Goal: Task Accomplishment & Management: Complete application form

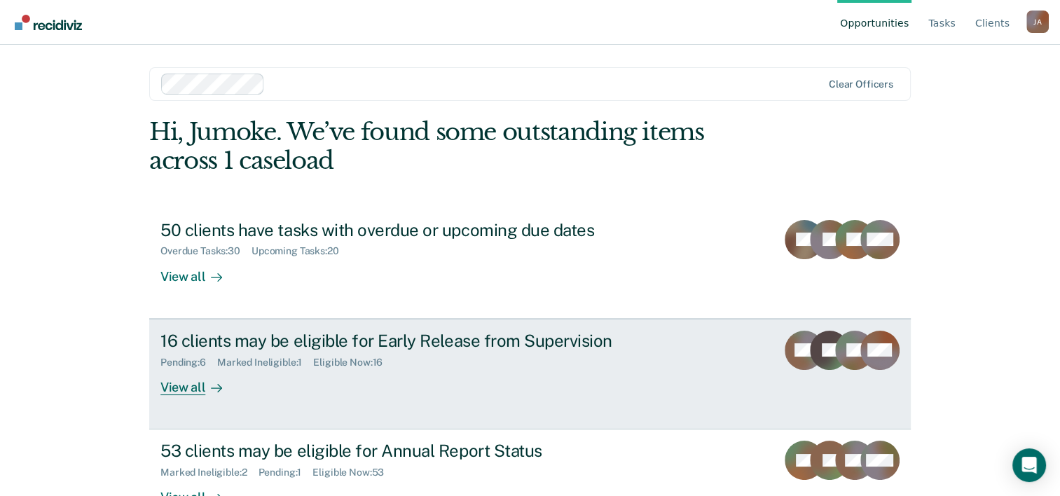
click at [217, 358] on div "Marked Ineligible : 1" at bounding box center [265, 362] width 96 height 12
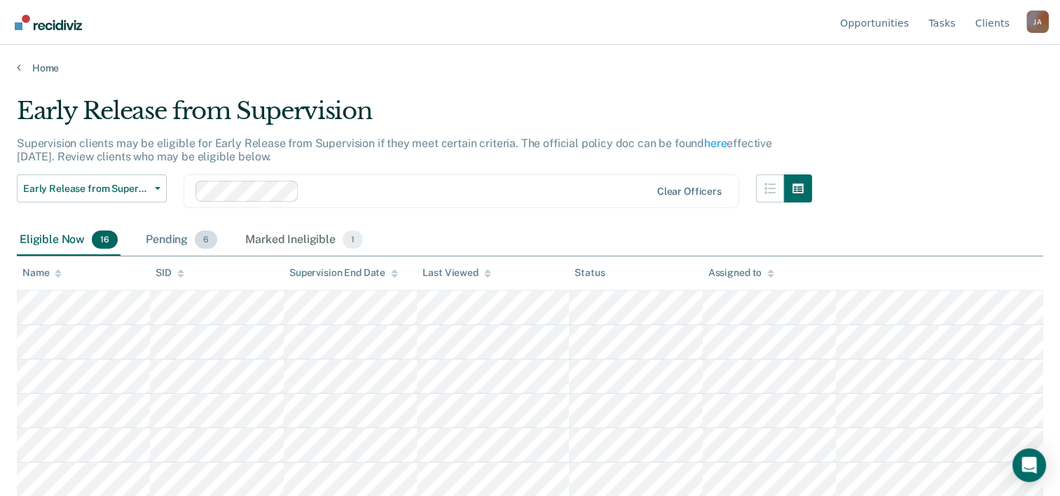
click at [180, 237] on div "Pending 6" at bounding box center [181, 240] width 77 height 31
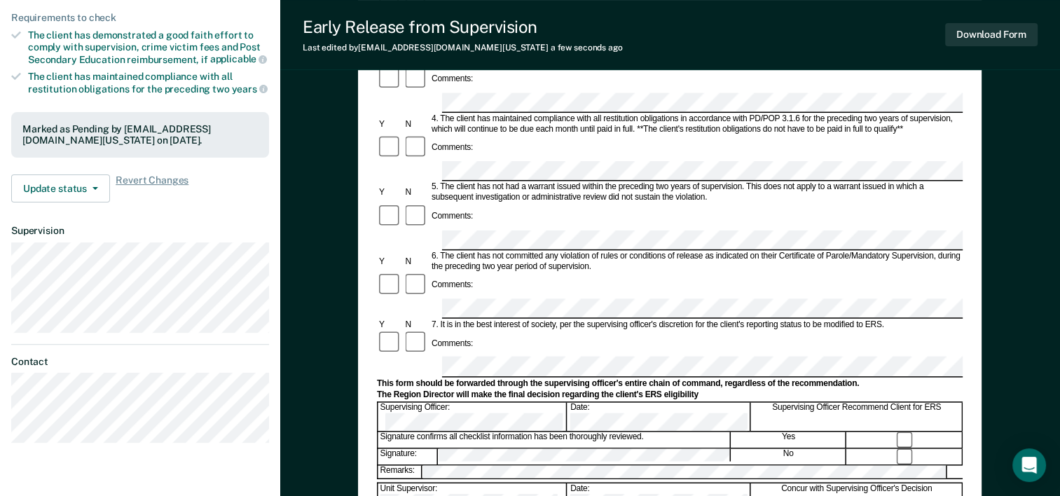
scroll to position [350, 0]
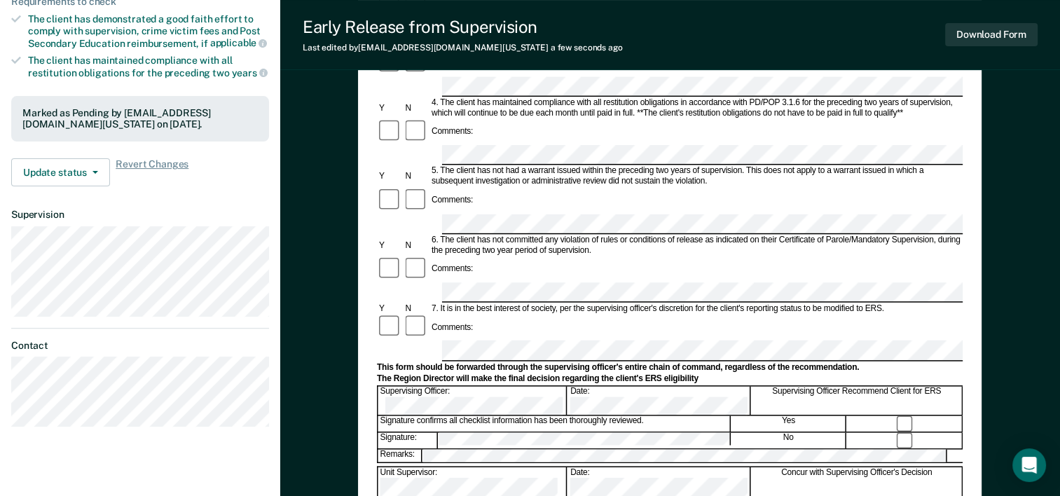
click at [705, 369] on form "Early Release from Supervision (ERS) Checklist, Recommendation, and Determinati…" at bounding box center [669, 292] width 585 height 1015
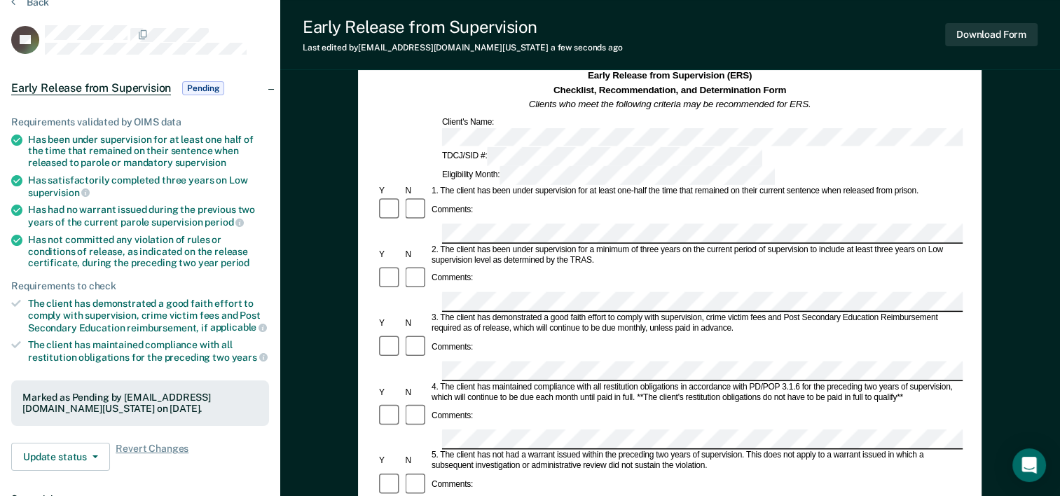
scroll to position [0, 0]
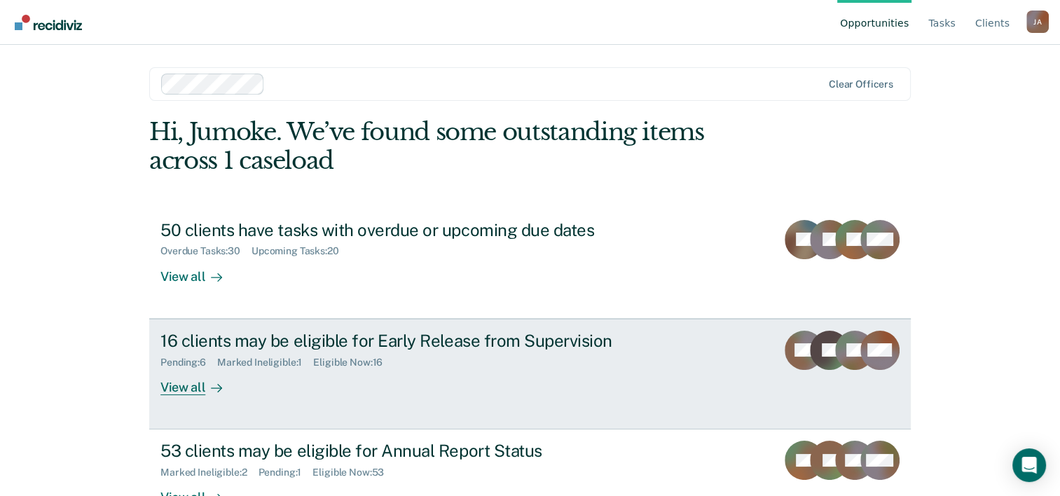
click at [423, 359] on div "Pending : 6 Marked Ineligible : 1 Eligible Now : 16" at bounding box center [406, 360] width 492 height 18
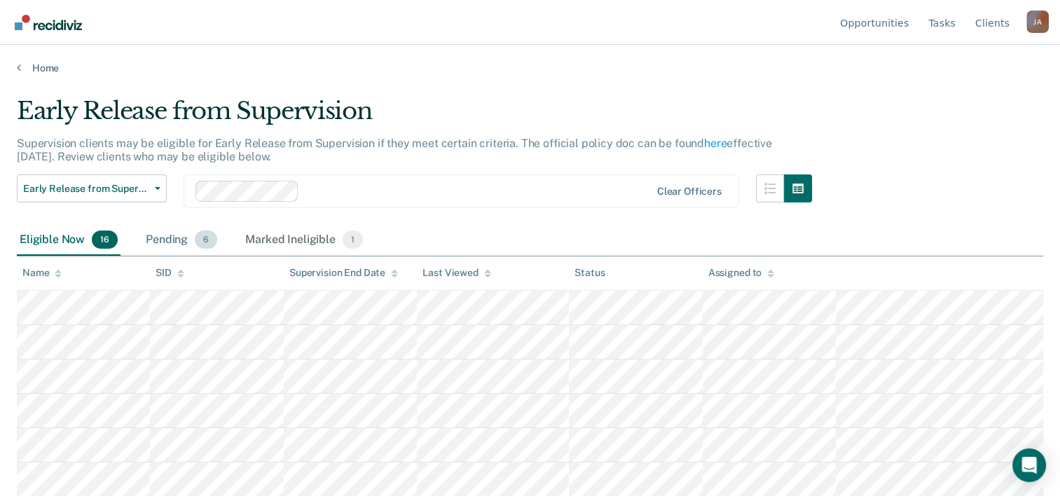
click at [176, 242] on div "Pending 6" at bounding box center [181, 240] width 77 height 31
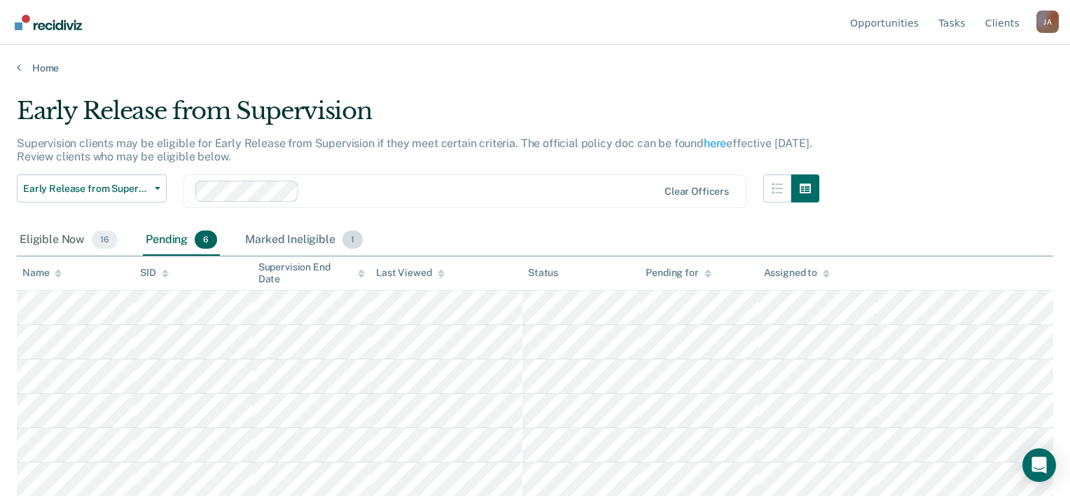
click at [286, 240] on div "Marked Ineligible 1" at bounding box center [303, 240] width 123 height 31
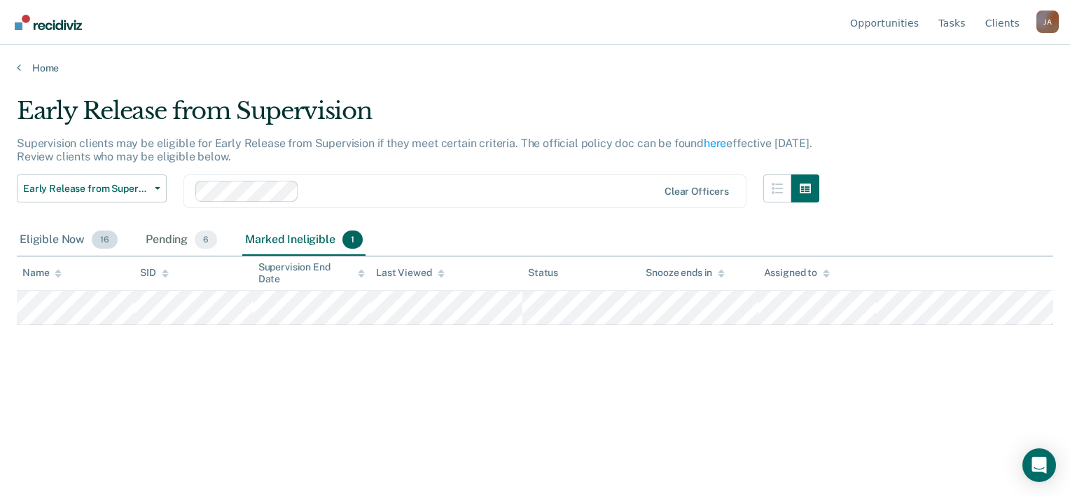
click at [78, 238] on div "Eligible Now 16" at bounding box center [69, 240] width 104 height 31
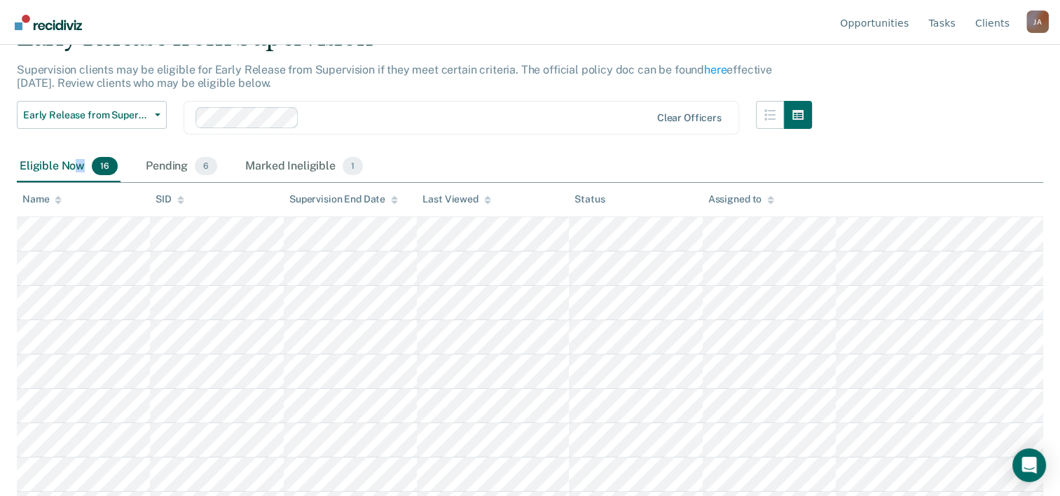
scroll to position [140, 0]
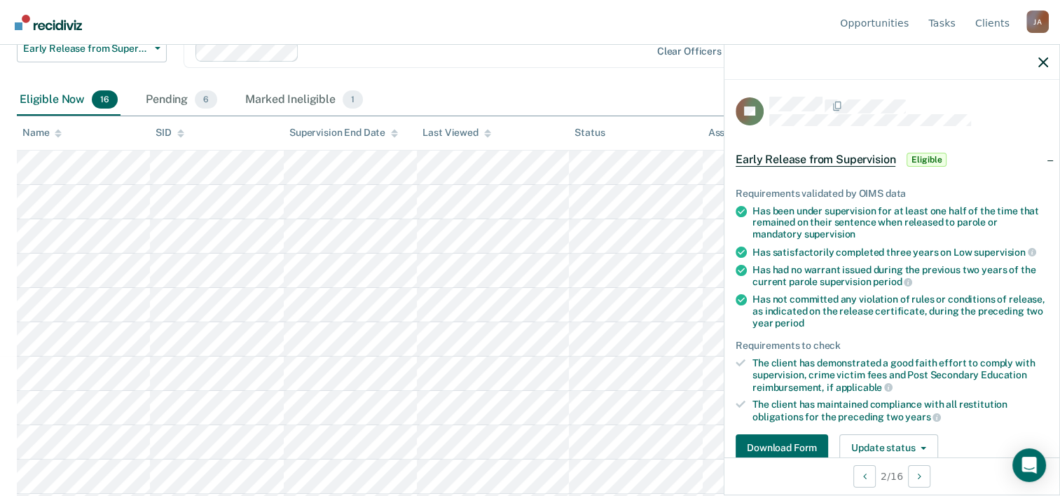
click at [929, 160] on span "Eligible" at bounding box center [926, 160] width 40 height 14
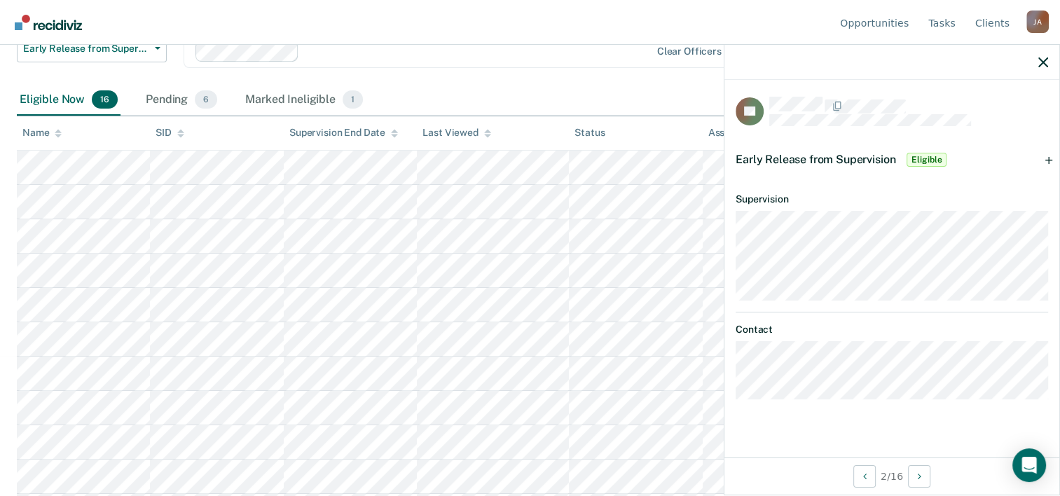
click at [929, 160] on span "Eligible" at bounding box center [926, 160] width 40 height 14
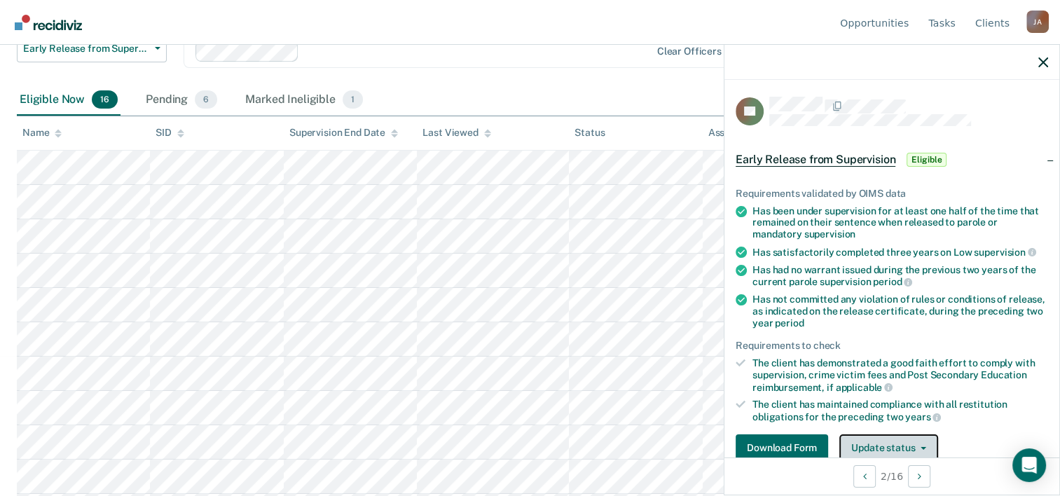
click at [917, 438] on button "Update status" at bounding box center [888, 448] width 99 height 28
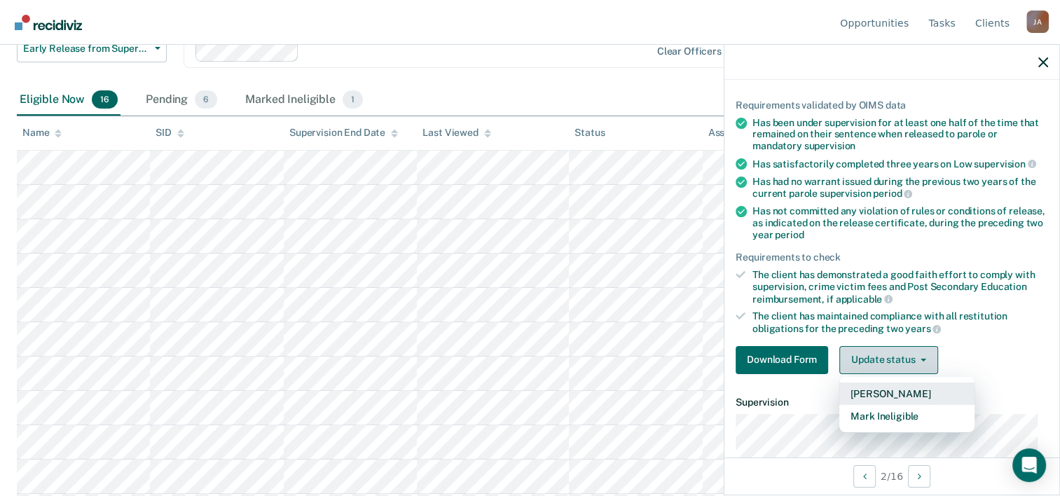
scroll to position [158, 0]
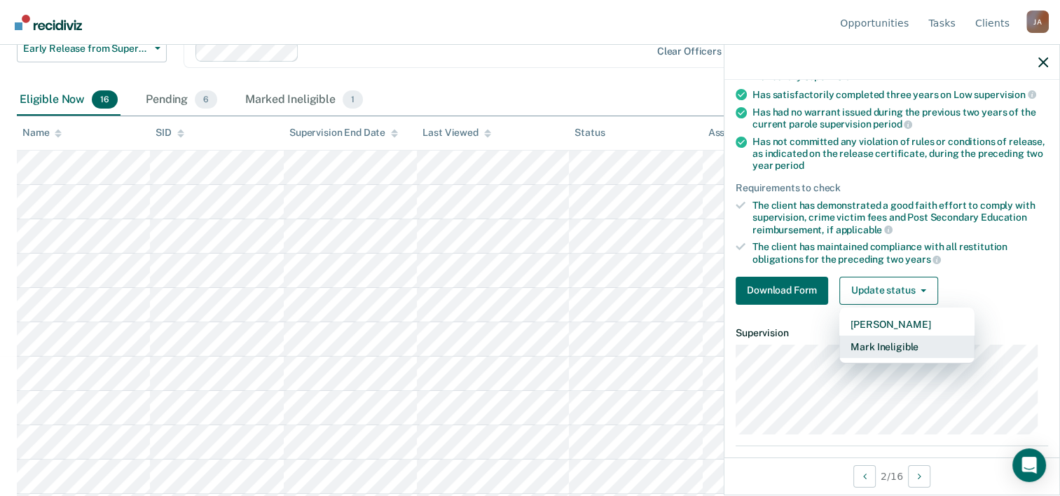
click at [897, 340] on button "Mark Ineligible" at bounding box center [906, 346] width 135 height 22
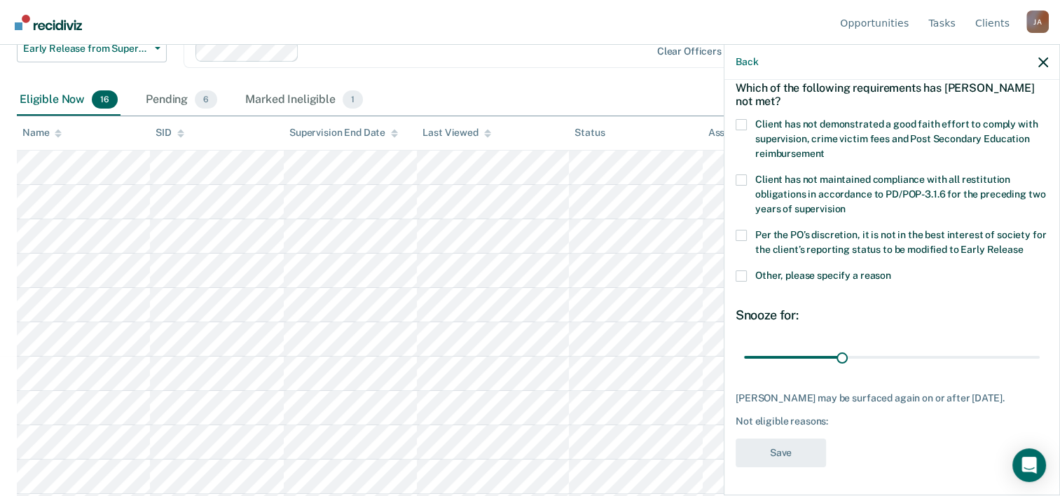
scroll to position [65, 0]
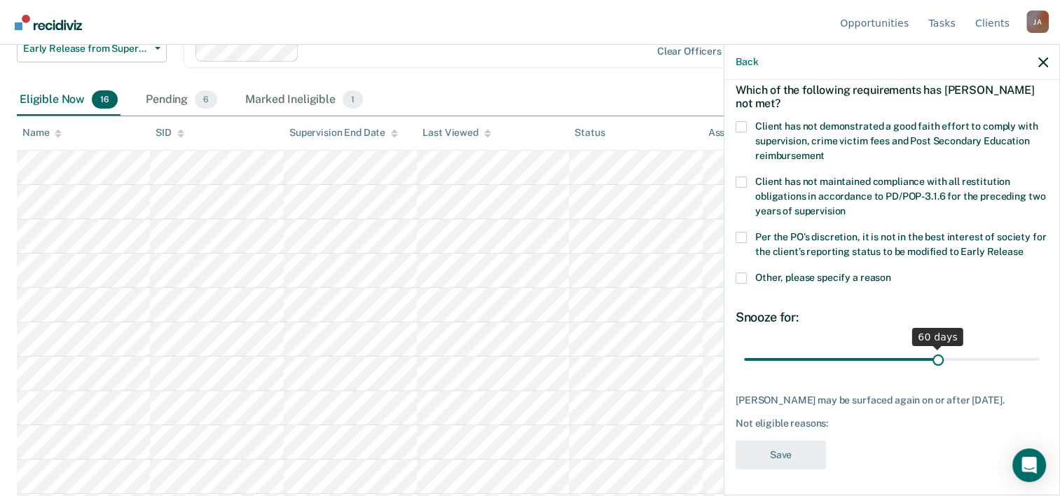
drag, startPoint x: 838, startPoint y: 362, endPoint x: 931, endPoint y: 364, distance: 92.5
type input "60"
click at [931, 364] on input "range" at bounding box center [892, 359] width 296 height 25
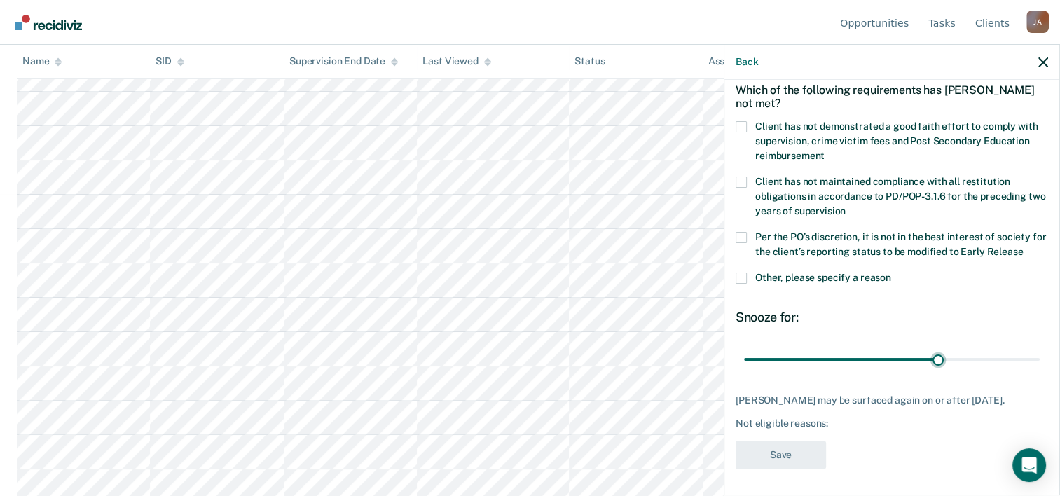
scroll to position [342, 0]
click at [739, 176] on span at bounding box center [740, 181] width 11 height 11
click at [845, 206] on input "Client has not maintained compliance with all restitution obligations in accord…" at bounding box center [845, 206] width 0 height 0
click at [778, 457] on button "Save" at bounding box center [780, 454] width 90 height 29
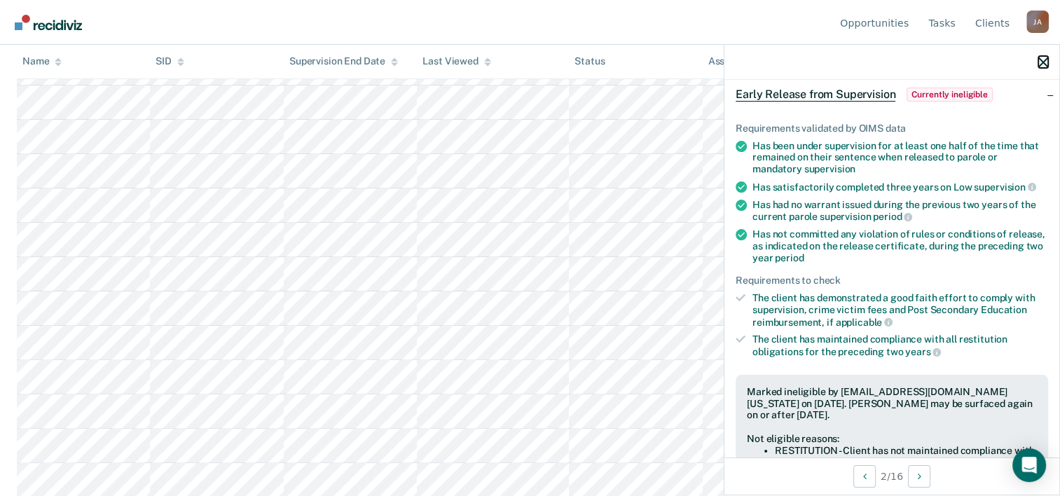
click at [1039, 56] on button "button" at bounding box center [1043, 62] width 10 height 12
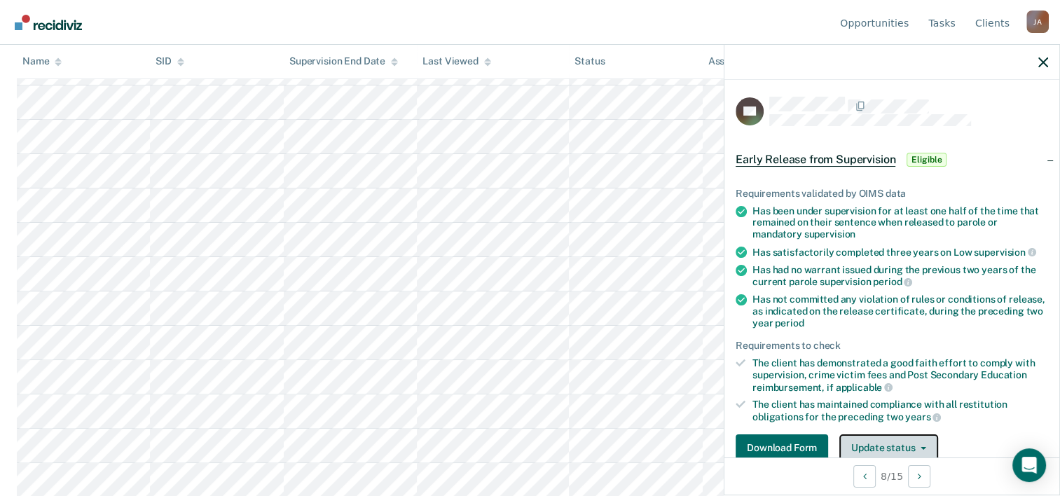
click at [870, 443] on button "Update status" at bounding box center [888, 448] width 99 height 28
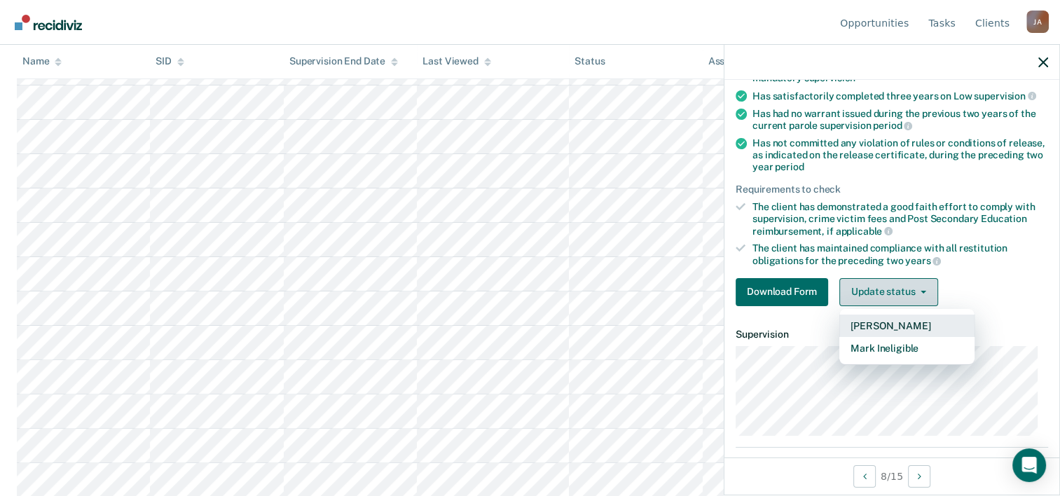
scroll to position [158, 0]
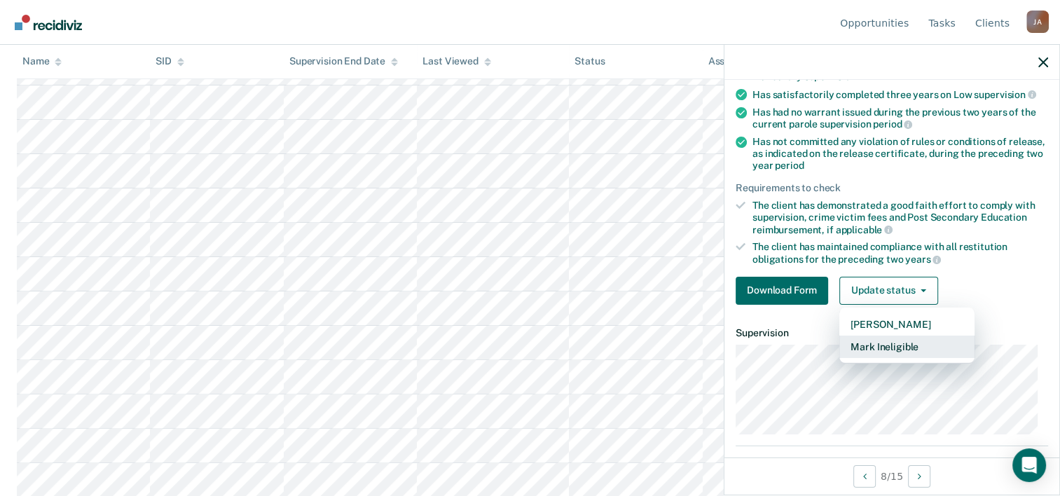
click at [877, 339] on button "Mark Ineligible" at bounding box center [906, 346] width 135 height 22
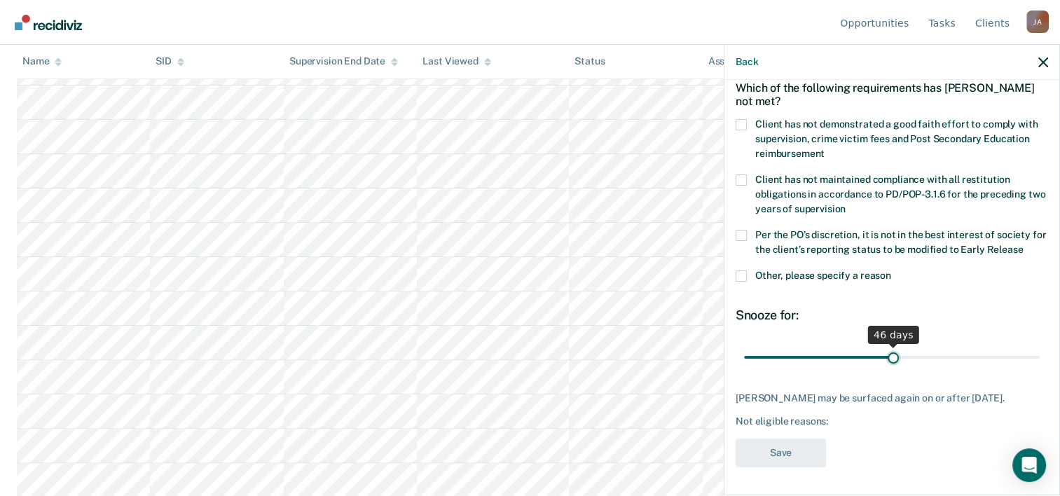
drag, startPoint x: 833, startPoint y: 343, endPoint x: 887, endPoint y: 345, distance: 53.2
click at [887, 345] on input "range" at bounding box center [892, 357] width 296 height 25
drag, startPoint x: 887, startPoint y: 345, endPoint x: 845, endPoint y: 350, distance: 41.7
click at [845, 350] on input "range" at bounding box center [892, 357] width 296 height 25
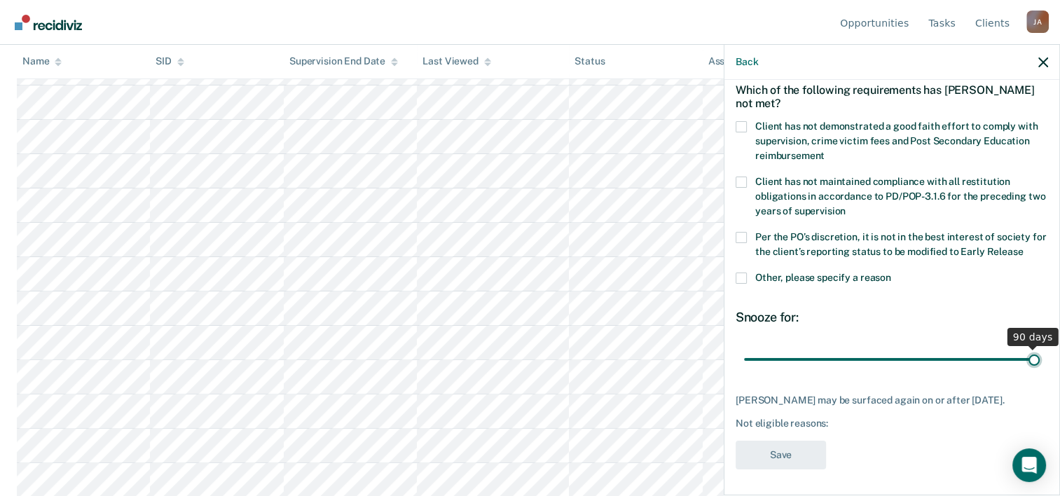
drag, startPoint x: 843, startPoint y: 346, endPoint x: 1031, endPoint y: 350, distance: 187.7
type input "90"
click at [1031, 350] on input "range" at bounding box center [892, 359] width 296 height 25
click at [740, 125] on span at bounding box center [740, 126] width 11 height 11
click at [824, 151] on input "Client has not demonstrated a good faith effort to comply with supervision, cri…" at bounding box center [824, 151] width 0 height 0
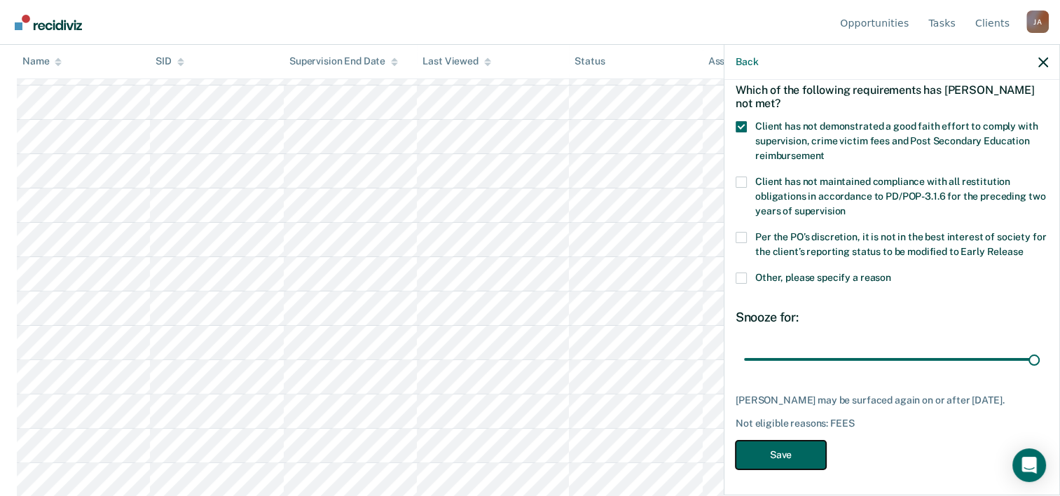
click at [777, 454] on button "Save" at bounding box center [780, 454] width 90 height 29
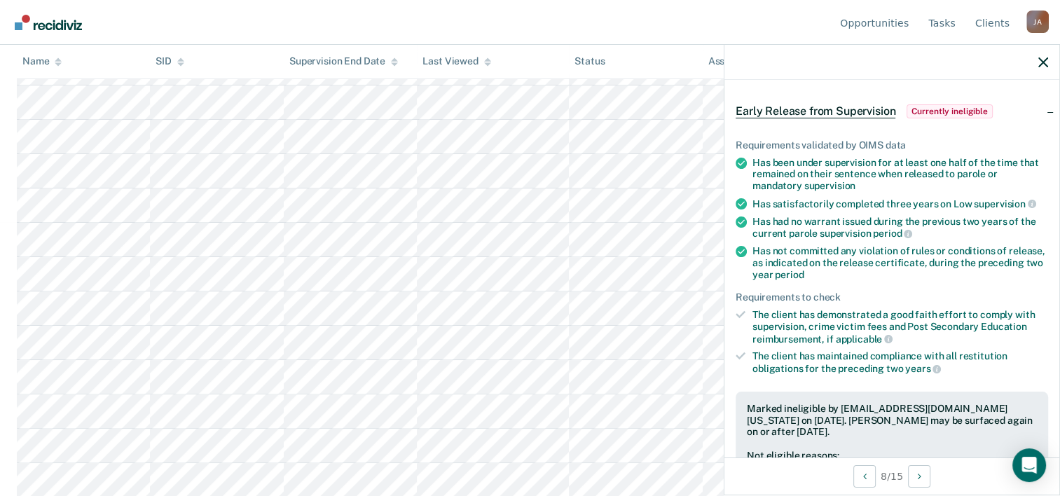
scroll to position [0, 0]
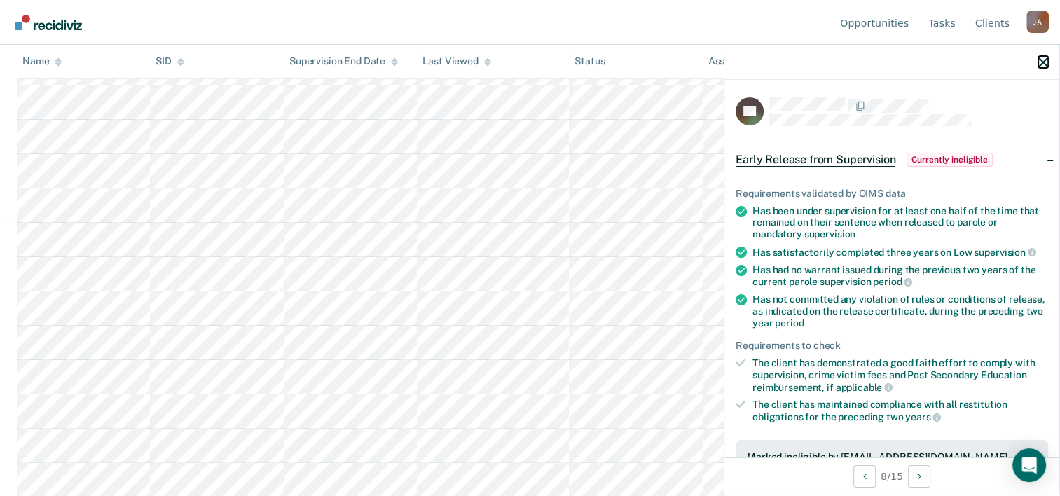
click at [1042, 63] on icon "button" at bounding box center [1043, 62] width 10 height 10
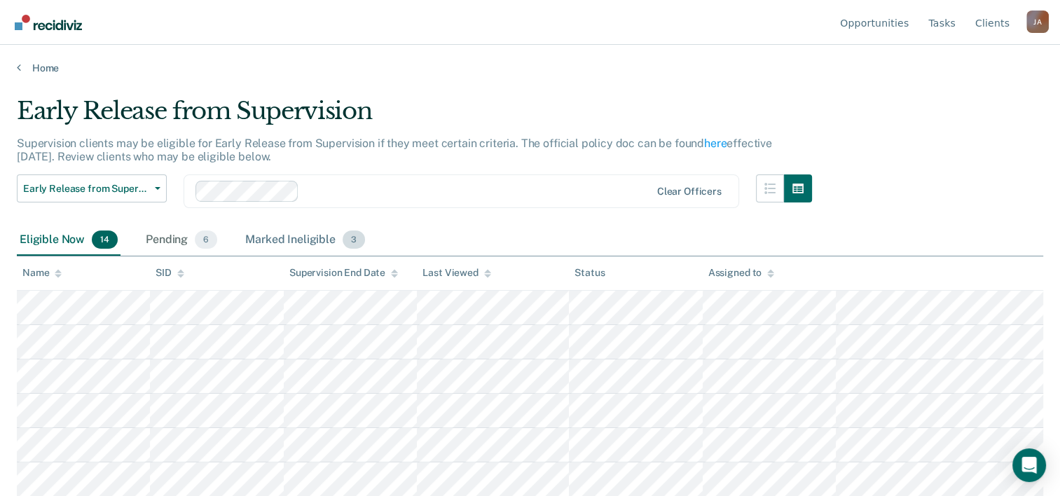
click at [279, 239] on div "Marked Ineligible 3" at bounding box center [304, 240] width 125 height 31
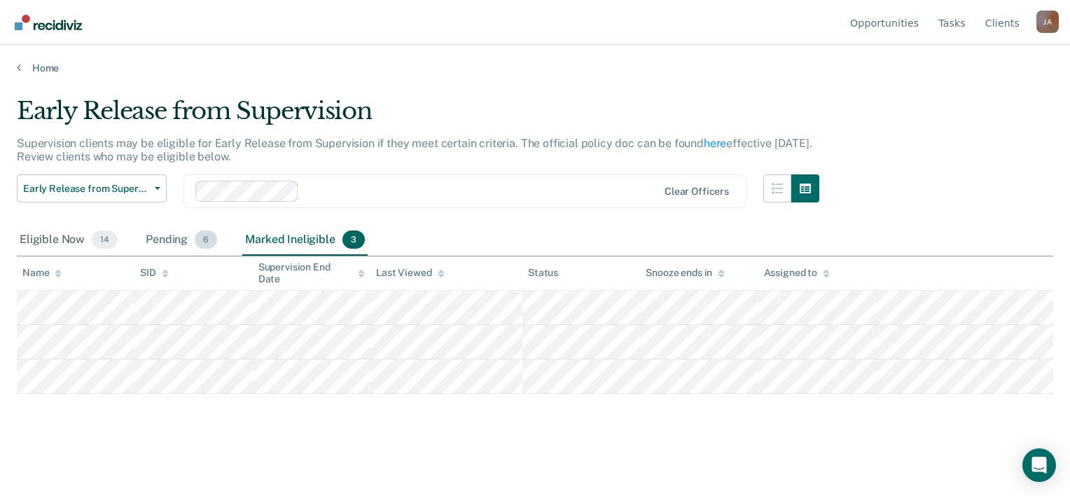
click at [165, 238] on div "Pending 6" at bounding box center [181, 240] width 77 height 31
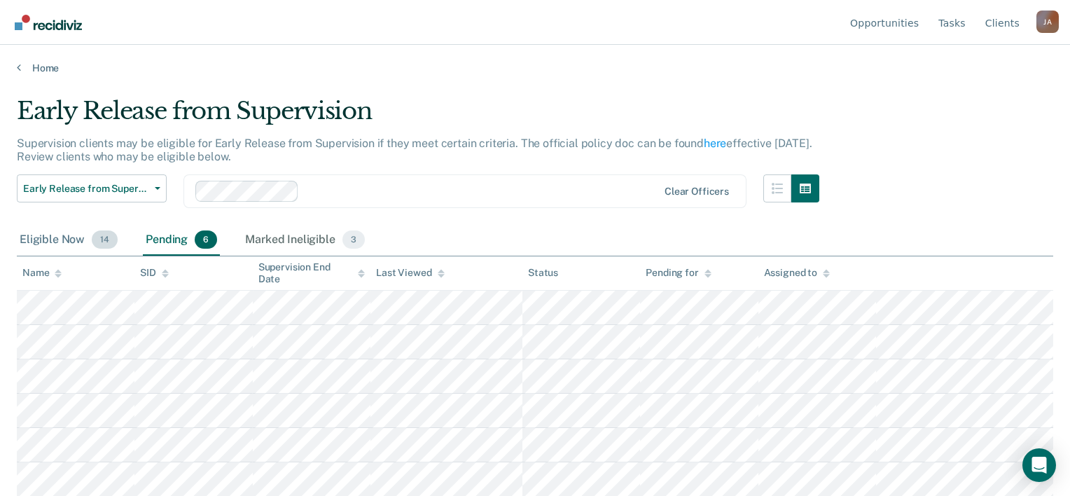
click at [46, 238] on div "Eligible Now 14" at bounding box center [69, 240] width 104 height 31
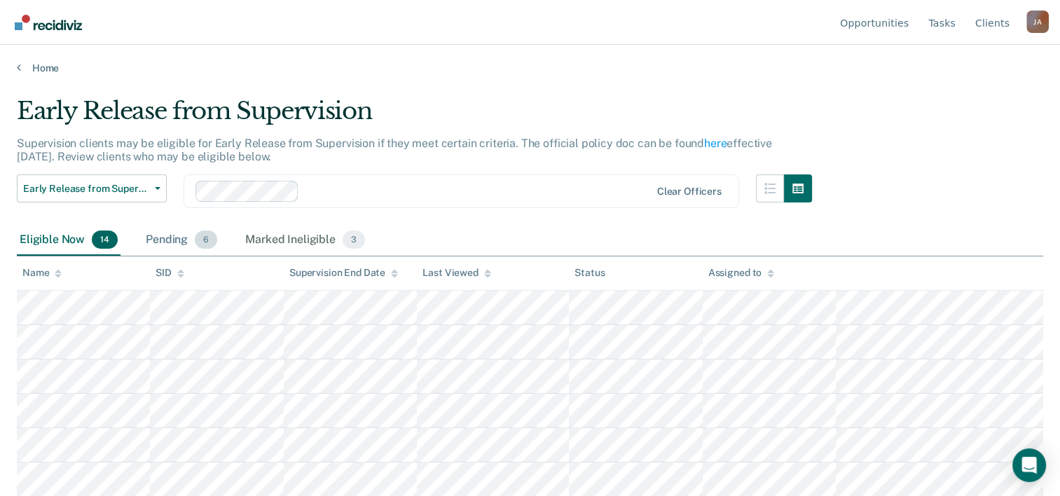
click at [176, 240] on div "Pending 6" at bounding box center [181, 240] width 77 height 31
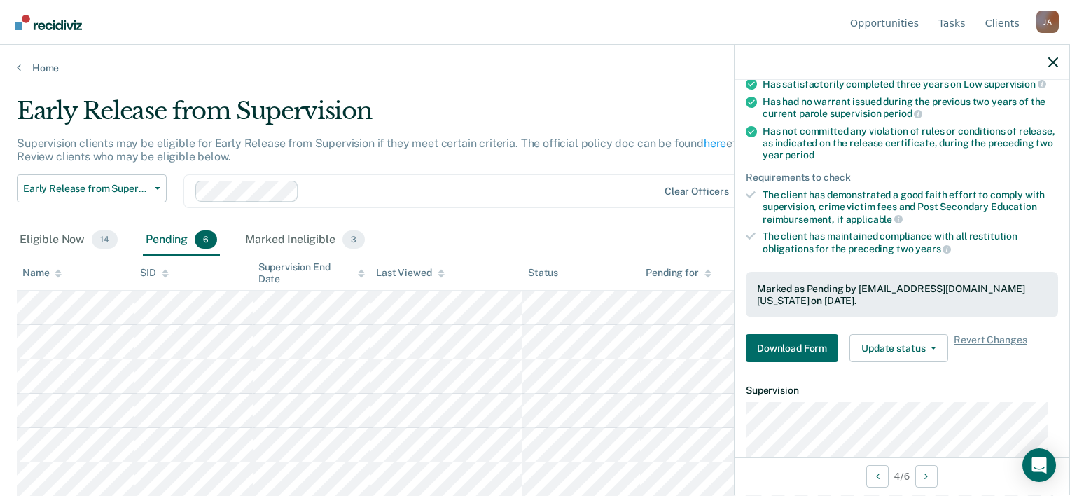
scroll to position [210, 0]
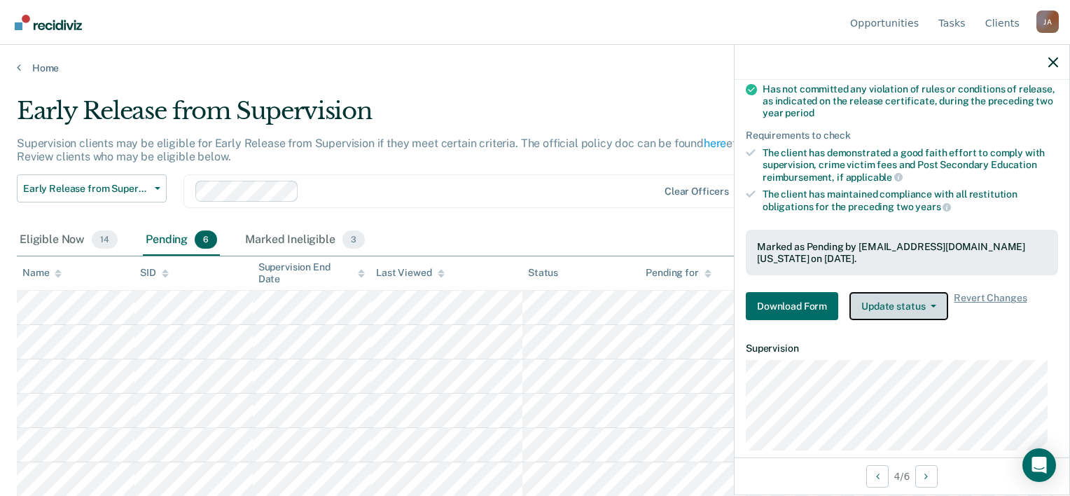
click at [919, 299] on button "Update status" at bounding box center [898, 306] width 99 height 28
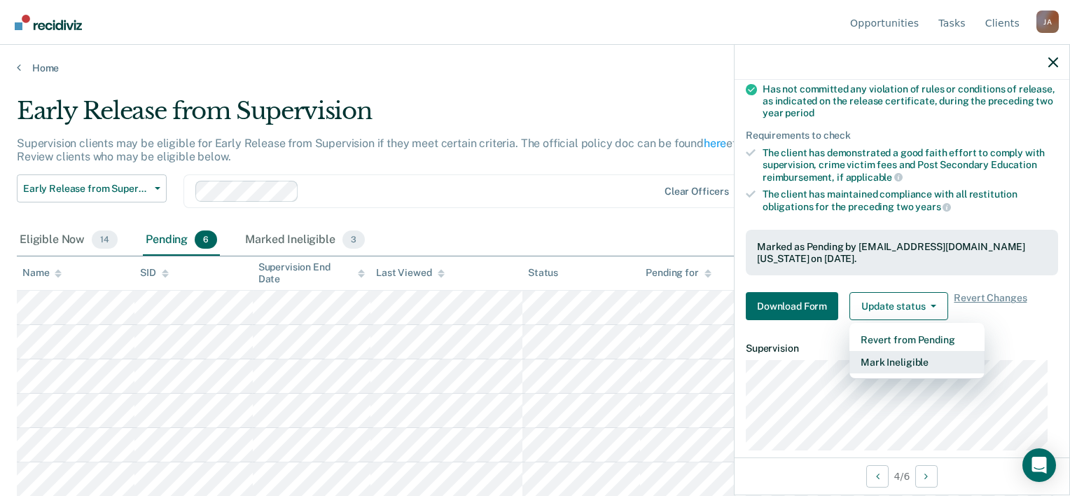
click at [919, 352] on button "Mark Ineligible" at bounding box center [916, 362] width 135 height 22
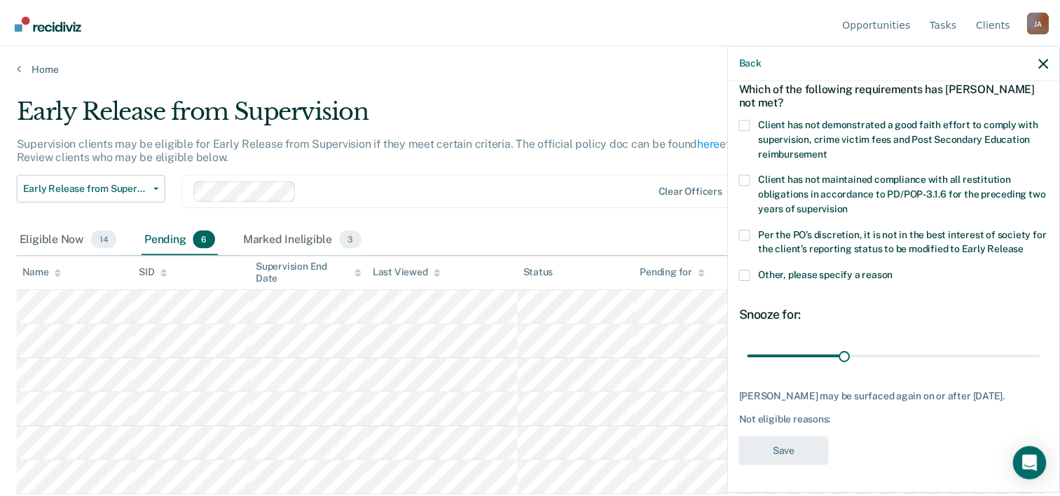
scroll to position [65, 0]
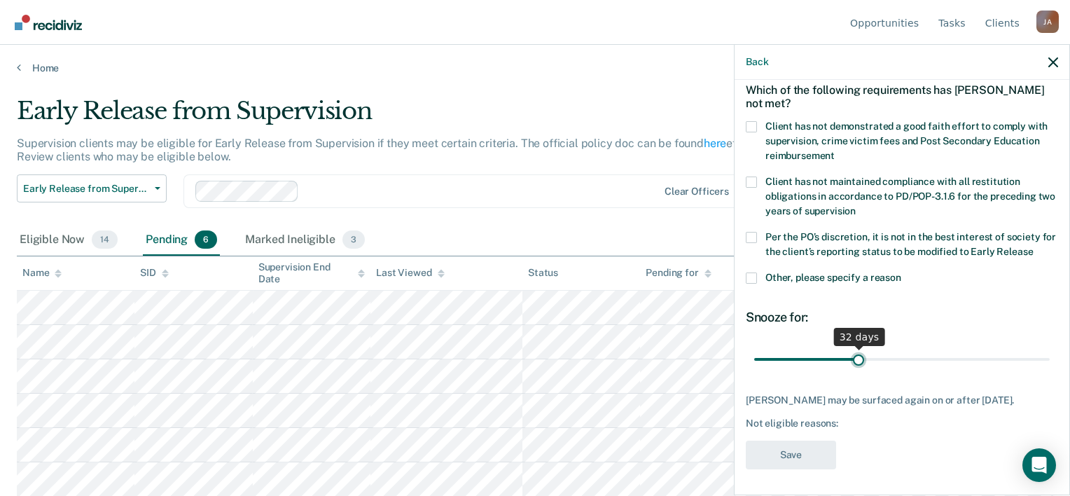
click at [854, 353] on input "range" at bounding box center [902, 359] width 296 height 25
type input "30"
click at [850, 359] on input "range" at bounding box center [902, 359] width 296 height 25
click at [747, 127] on span at bounding box center [751, 126] width 11 height 11
click at [835, 151] on input "Client has not demonstrated a good faith effort to comply with supervision, cri…" at bounding box center [835, 151] width 0 height 0
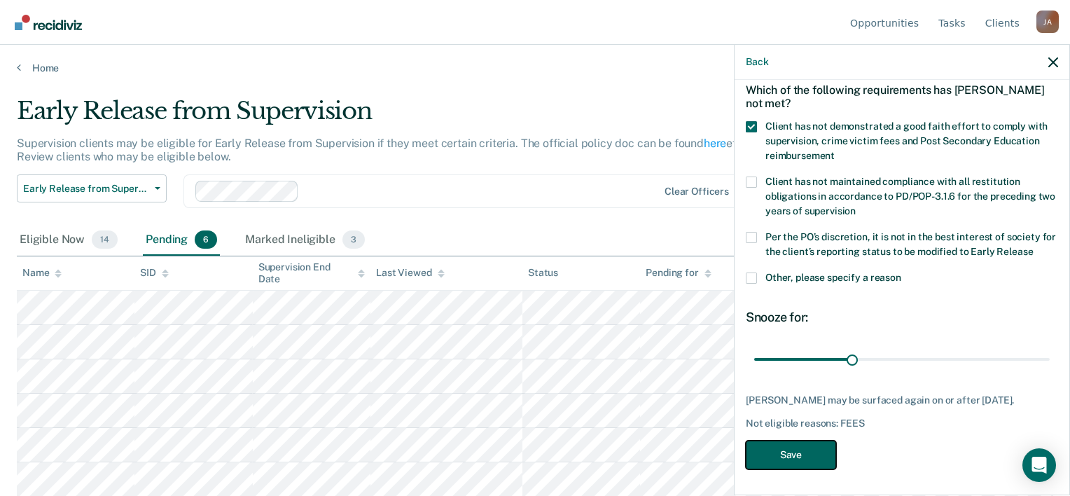
click at [789, 455] on button "Save" at bounding box center [791, 454] width 90 height 29
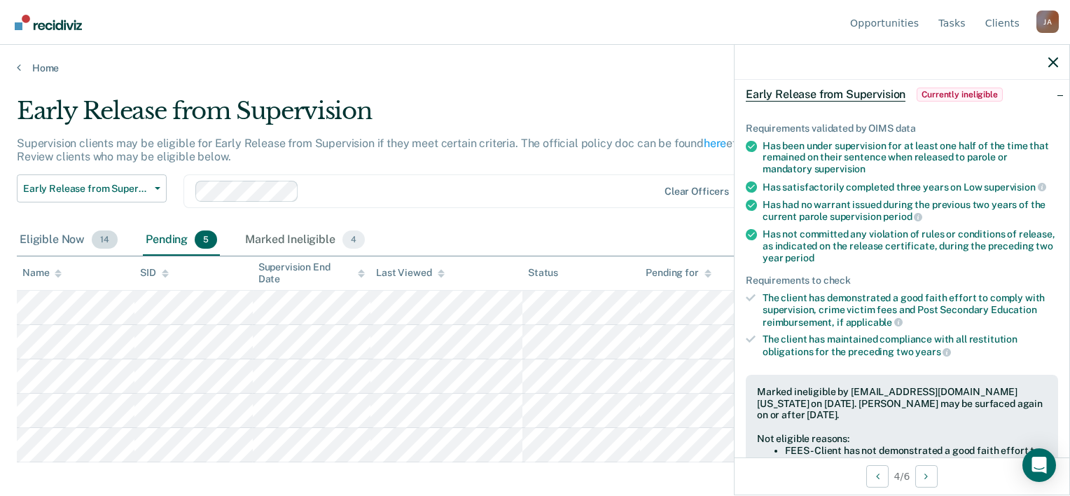
click at [59, 234] on div "Eligible Now 14" at bounding box center [69, 240] width 104 height 31
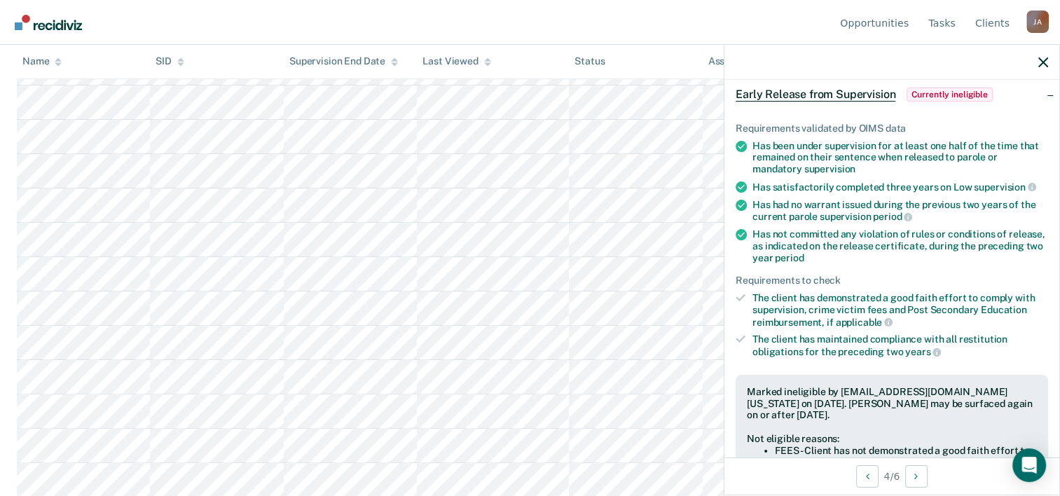
scroll to position [0, 0]
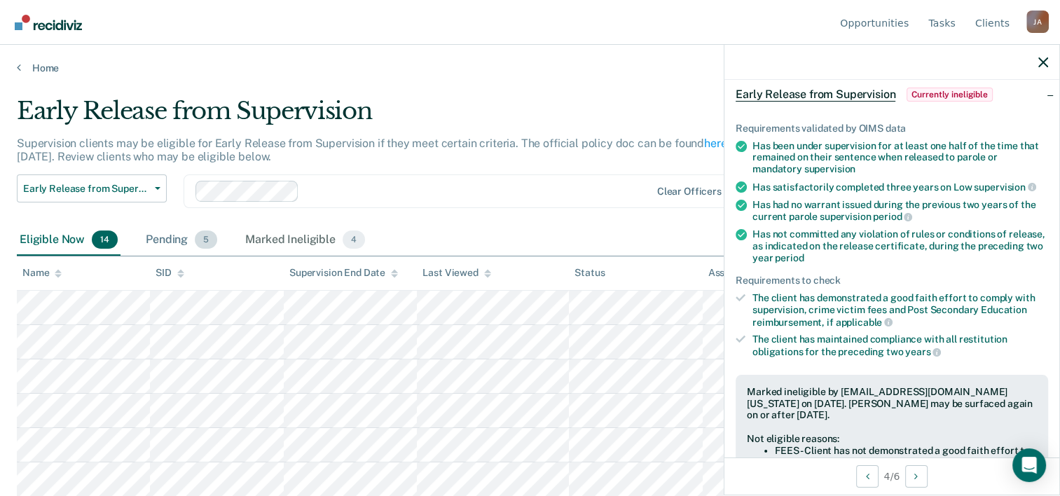
click at [168, 241] on div "Pending 5" at bounding box center [181, 240] width 77 height 31
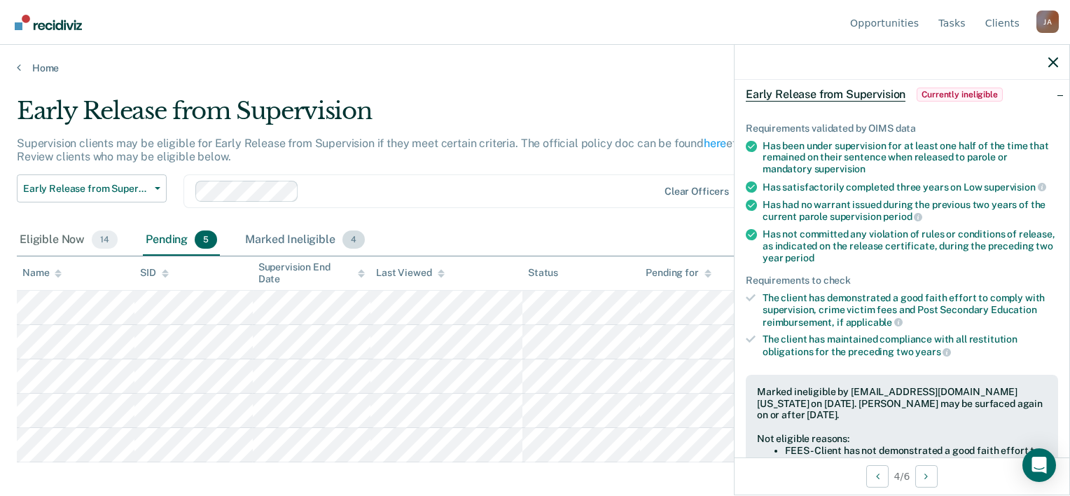
click at [263, 233] on div "Marked Ineligible 4" at bounding box center [304, 240] width 125 height 31
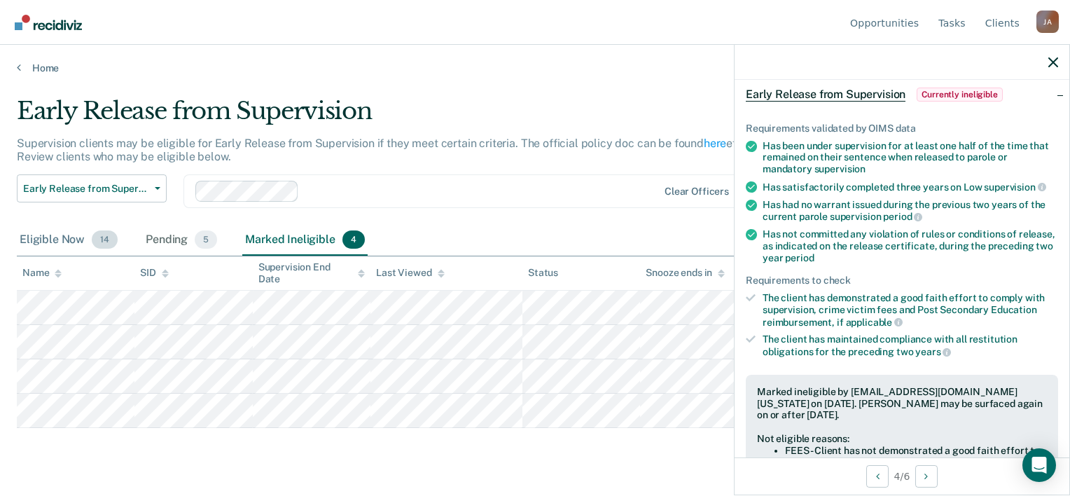
click at [64, 241] on div "Eligible Now 14" at bounding box center [69, 240] width 104 height 31
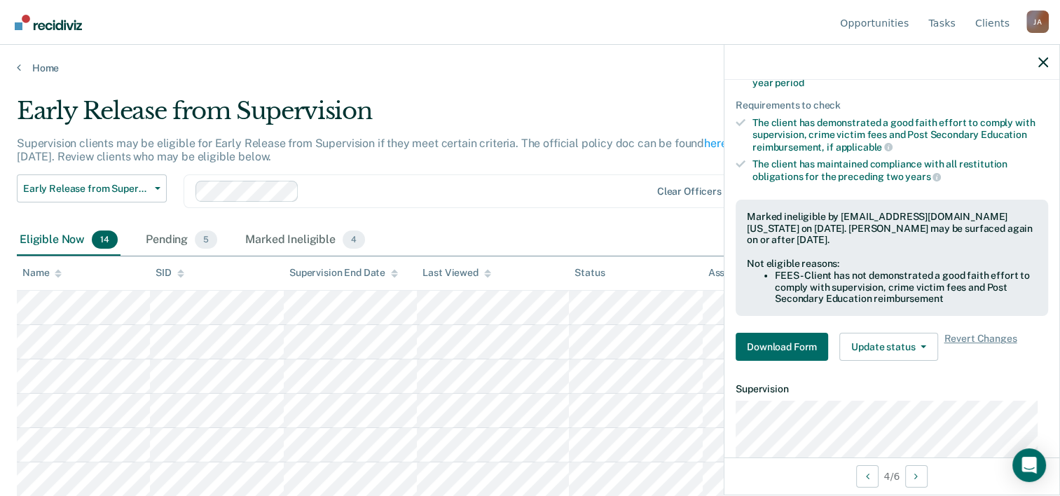
scroll to position [396, 0]
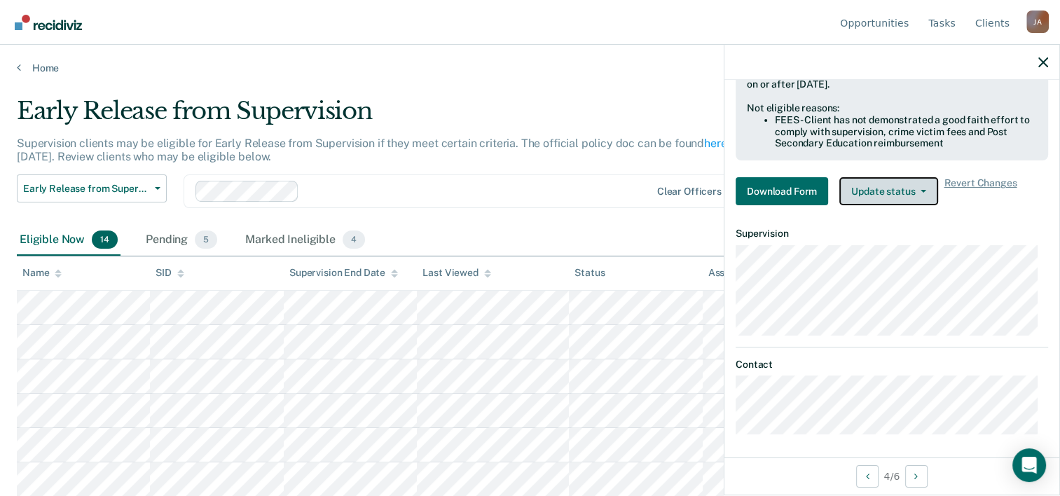
click at [888, 188] on button "Update status" at bounding box center [888, 191] width 99 height 28
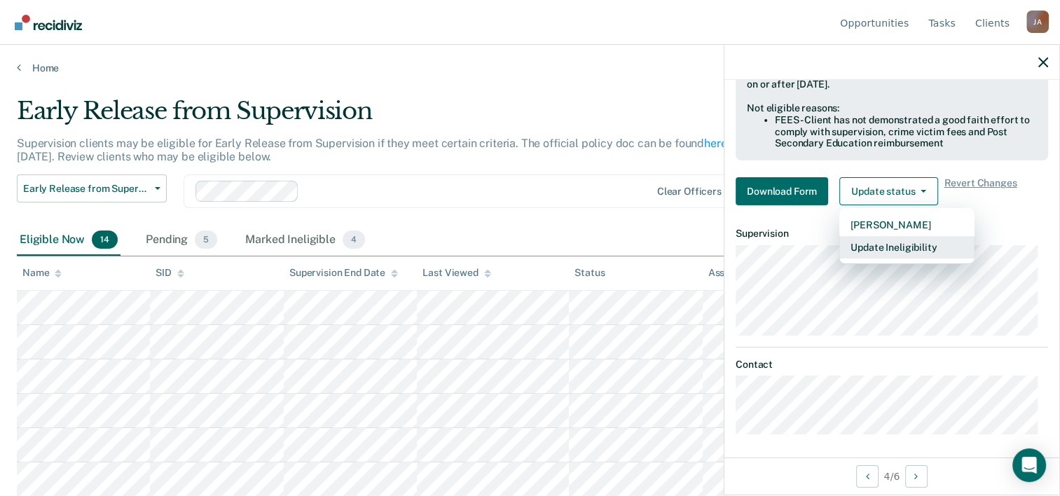
click at [891, 241] on button "Update Ineligibility" at bounding box center [906, 247] width 135 height 22
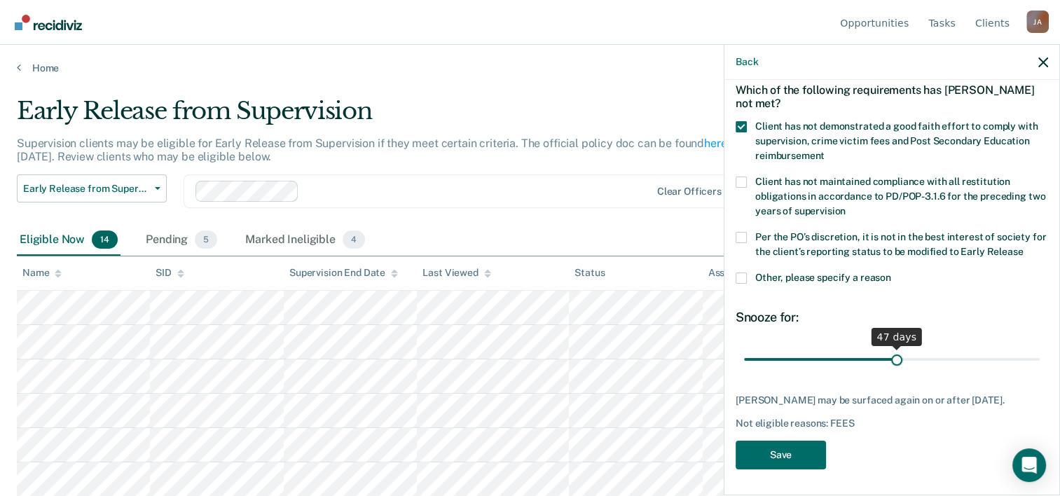
drag, startPoint x: 838, startPoint y: 356, endPoint x: 891, endPoint y: 356, distance: 53.2
click at [891, 356] on input "range" at bounding box center [892, 359] width 296 height 25
drag, startPoint x: 887, startPoint y: 356, endPoint x: 899, endPoint y: 354, distance: 12.0
type input "50"
click at [899, 354] on input "range" at bounding box center [892, 359] width 296 height 25
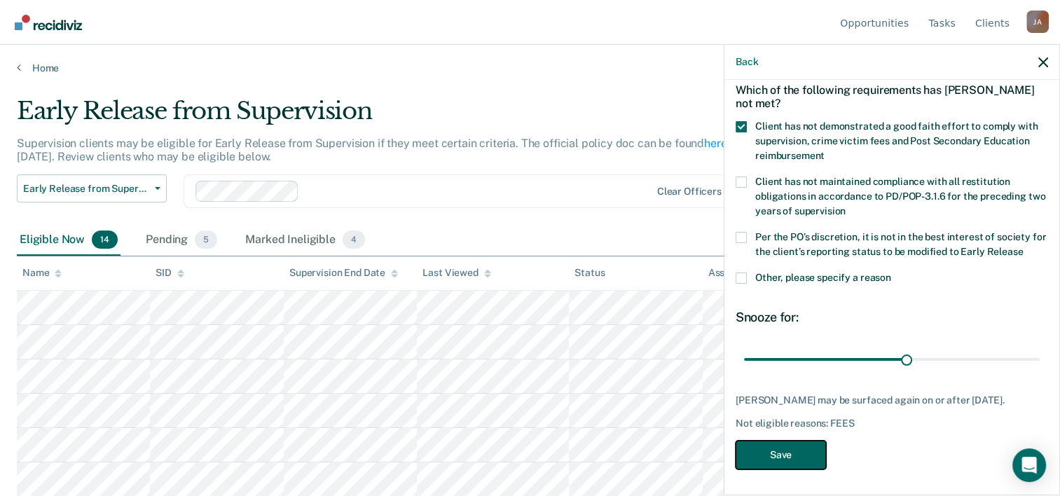
click at [771, 461] on button "Save" at bounding box center [780, 454] width 90 height 29
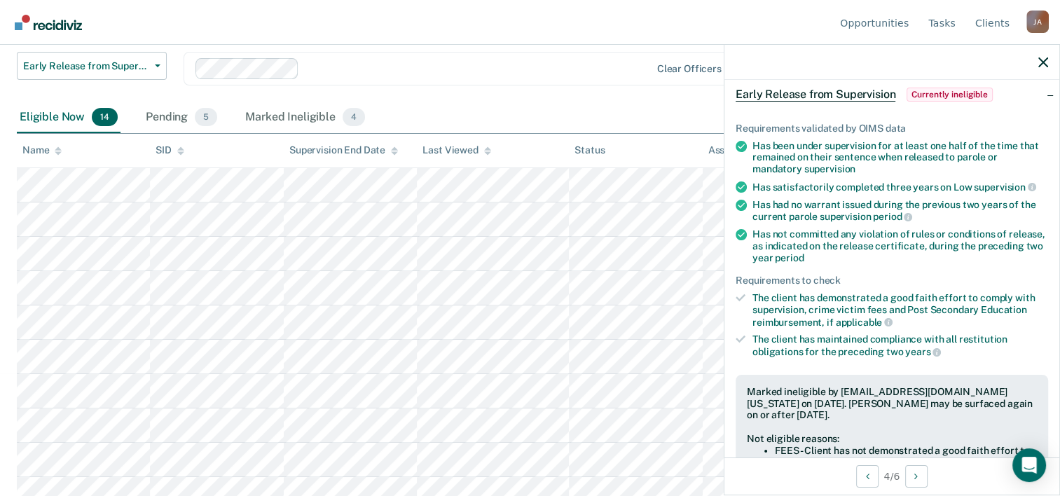
scroll to position [140, 0]
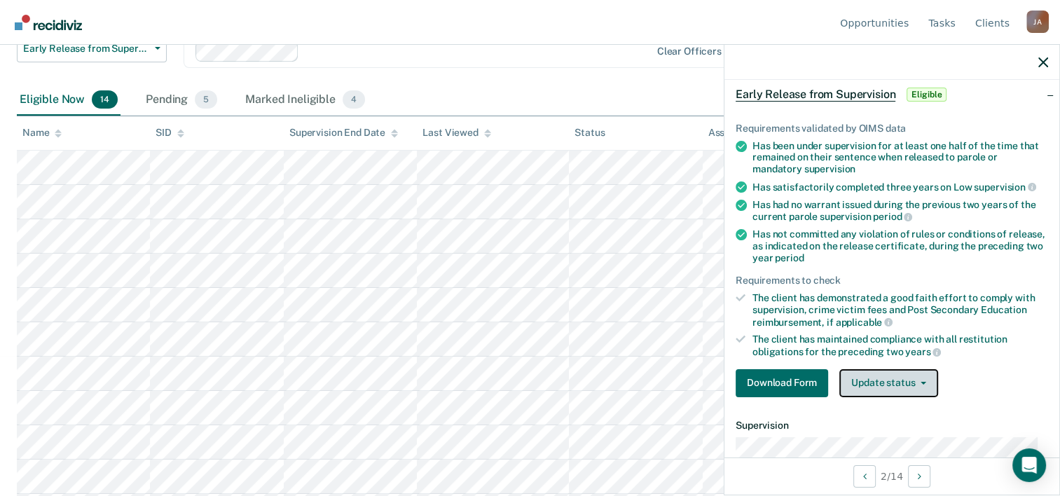
click at [894, 384] on button "Update status" at bounding box center [888, 383] width 99 height 28
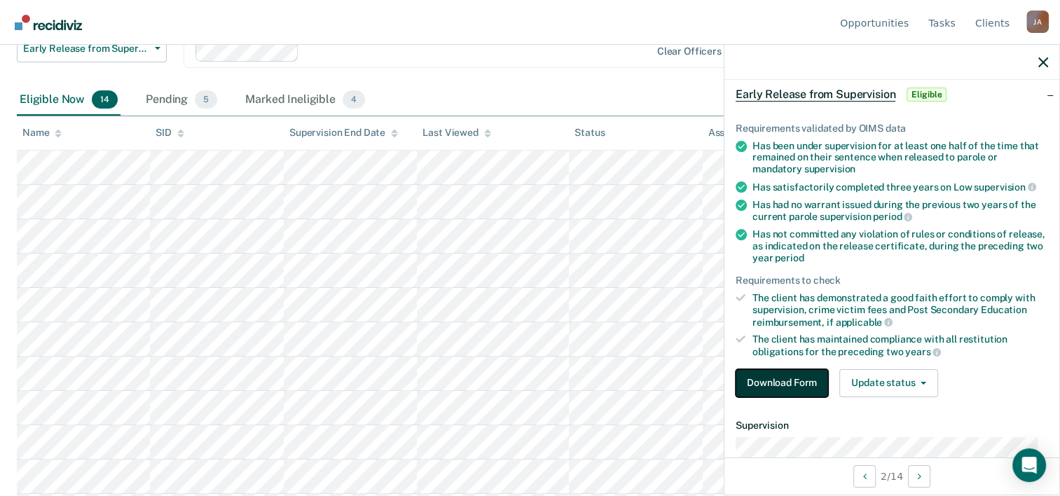
click at [805, 384] on button "Download Form" at bounding box center [781, 383] width 92 height 28
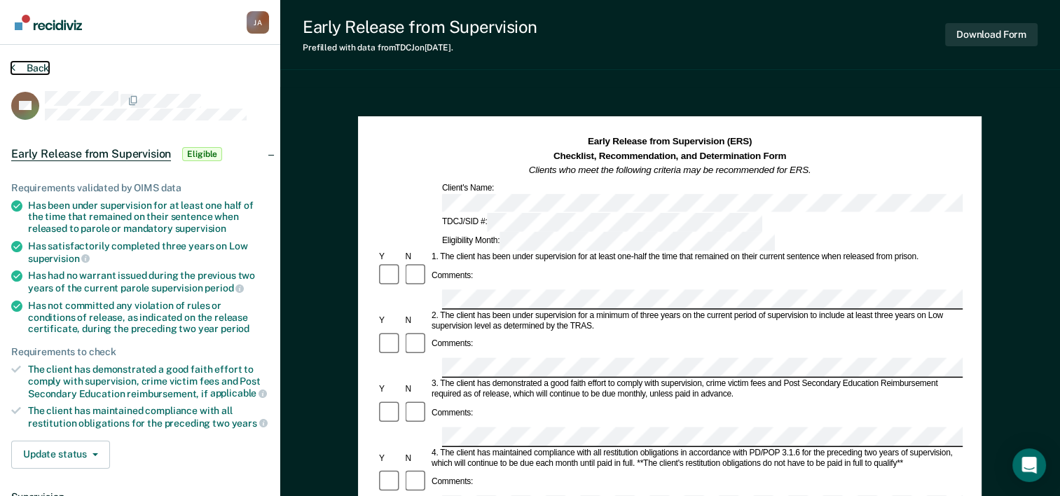
click at [11, 64] on icon at bounding box center [13, 67] width 4 height 11
